Goal: Information Seeking & Learning: Learn about a topic

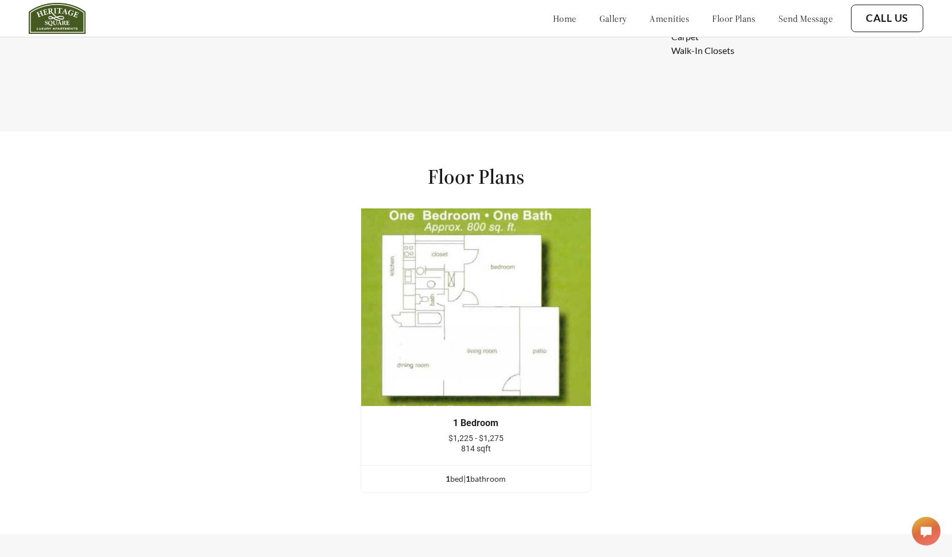
scroll to position [1474, 0]
click at [446, 181] on h1 "Floor Plans" at bounding box center [476, 176] width 96 height 26
click at [239, 260] on div "Floor Plans 1 Bedroom $1,225 - $1,275 814 sqft 1 bed | 1 bathroom 1 Bedroom $1,…" at bounding box center [476, 332] width 952 height 402
click at [357, 480] on div "Floor Plans 1 Bedroom $1,225 - $1,275 814 sqft 1 bed | 1 bathroom 1 Bedroom $1,…" at bounding box center [476, 332] width 952 height 402
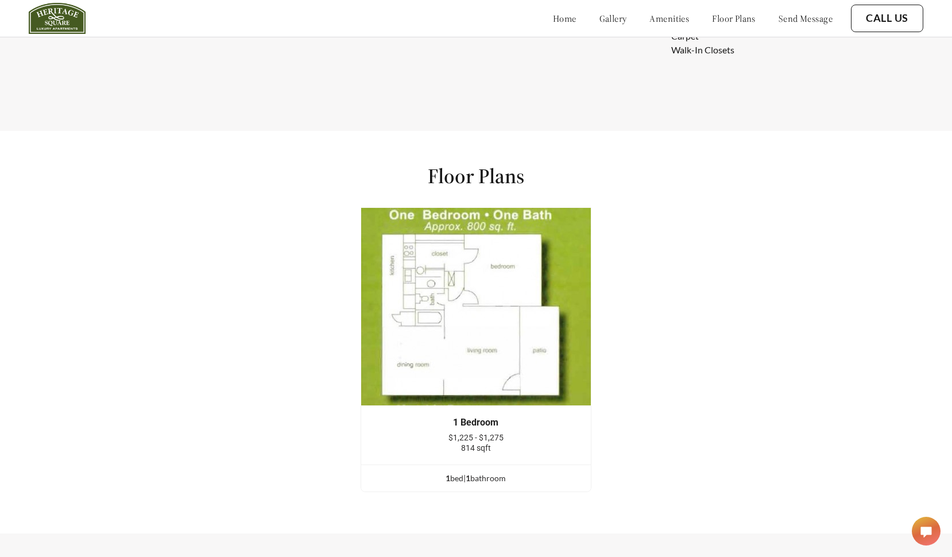
click at [357, 480] on div "Floor Plans 1 Bedroom $1,225 - $1,275 814 sqft 1 bed | 1 bathroom 1 Bedroom $1,…" at bounding box center [476, 332] width 952 height 402
copy div "1 bed | 1 bathroom"
click at [209, 161] on div "Floor Plans 1 Bedroom $1,225 - $1,275 814 sqft 1 bed | 1 bathroom 1 Bedroom $1,…" at bounding box center [476, 332] width 952 height 402
